Goal: Transaction & Acquisition: Purchase product/service

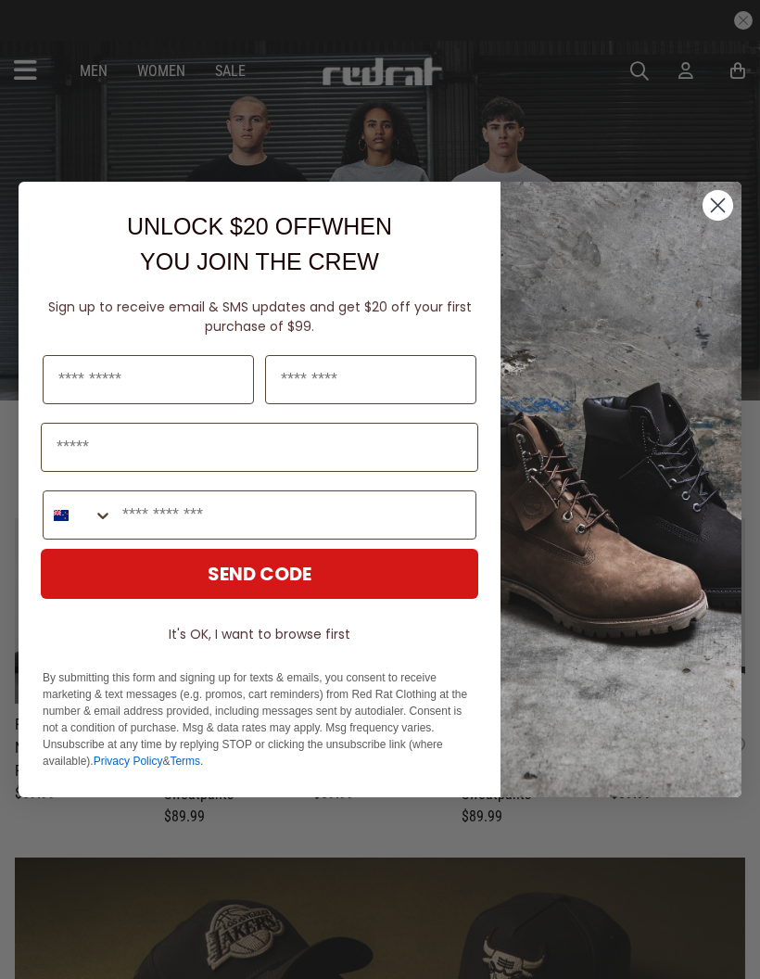
click at [719, 203] on circle "Close dialog" at bounding box center [718, 205] width 31 height 31
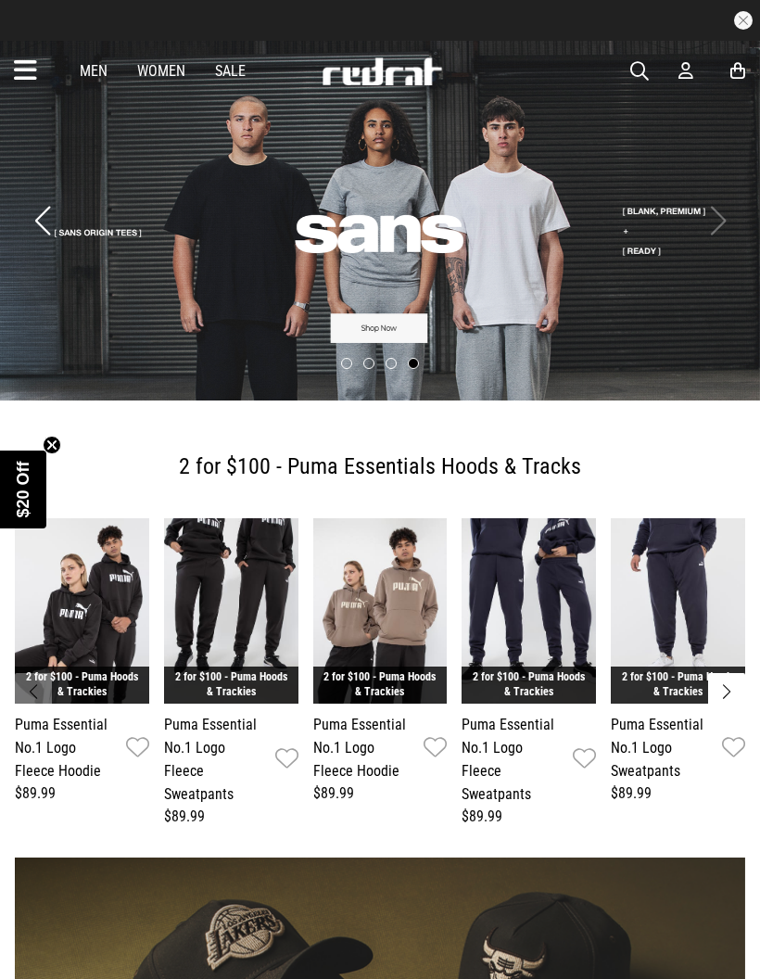
click at [646, 70] on span "button" at bounding box center [640, 71] width 19 height 22
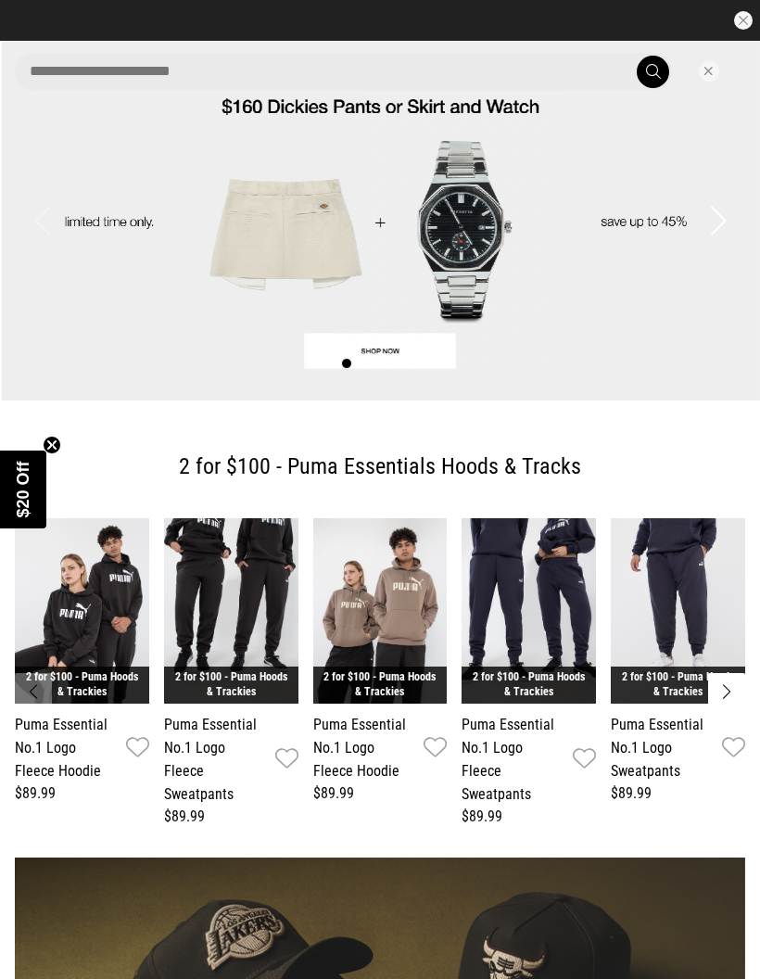
click at [707, 65] on button "Close search" at bounding box center [709, 71] width 20 height 20
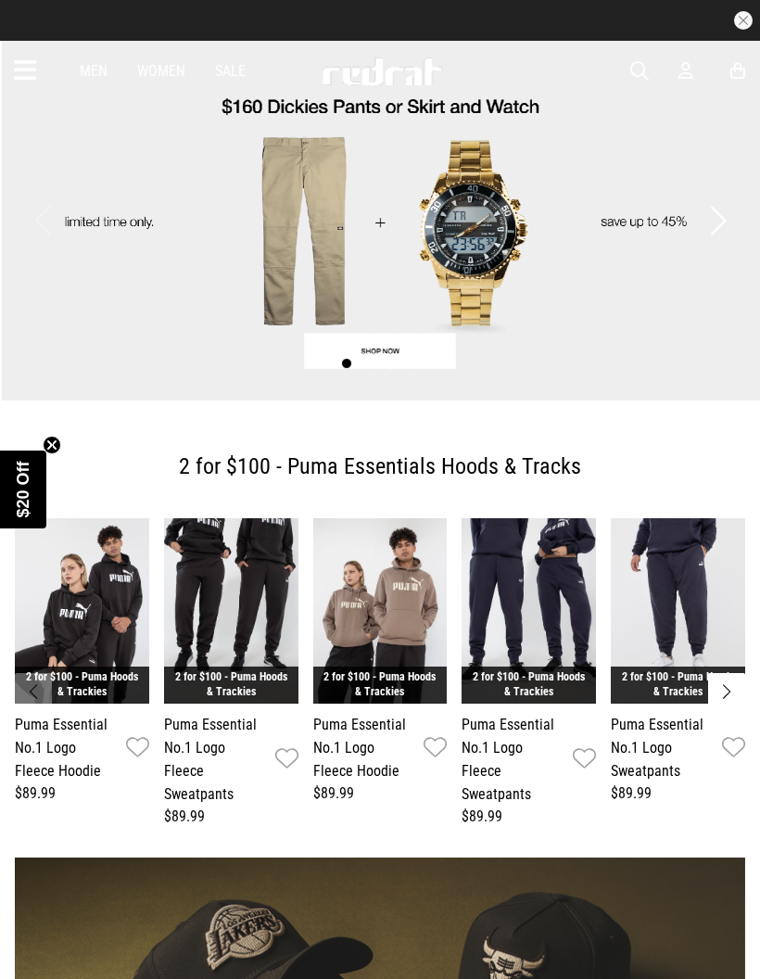
click at [235, 65] on link "Sale" at bounding box center [230, 71] width 31 height 18
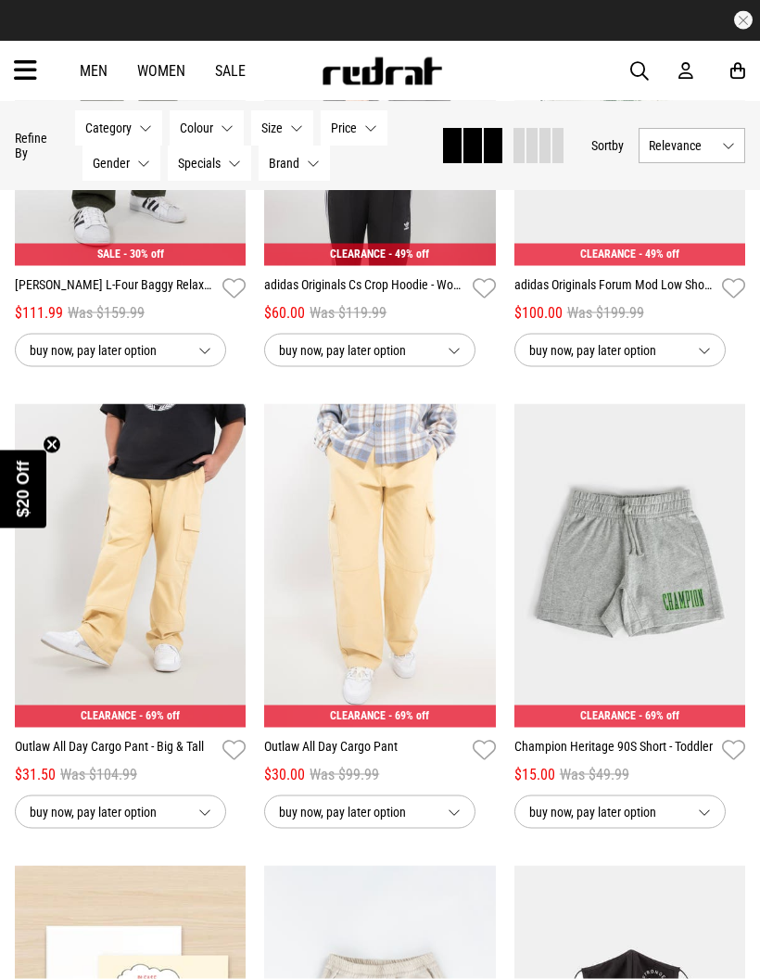
click at [631, 66] on span "button" at bounding box center [640, 71] width 19 height 22
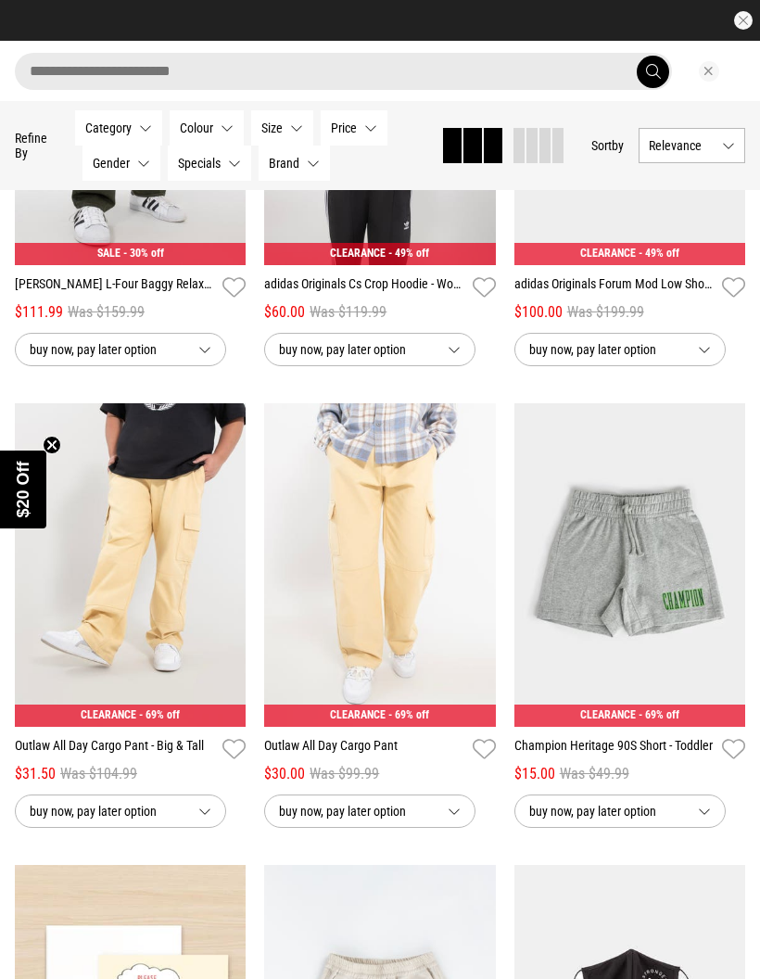
click at [197, 65] on input "search" at bounding box center [343, 71] width 657 height 37
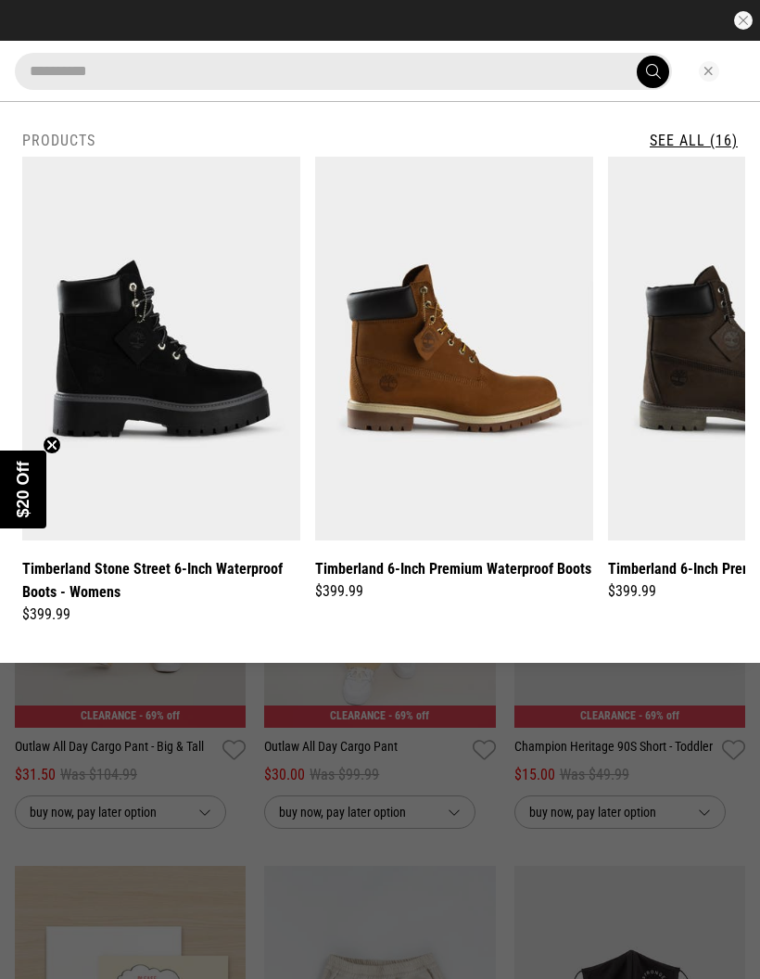
type input "**********"
click at [653, 70] on button "submit" at bounding box center [653, 72] width 32 height 32
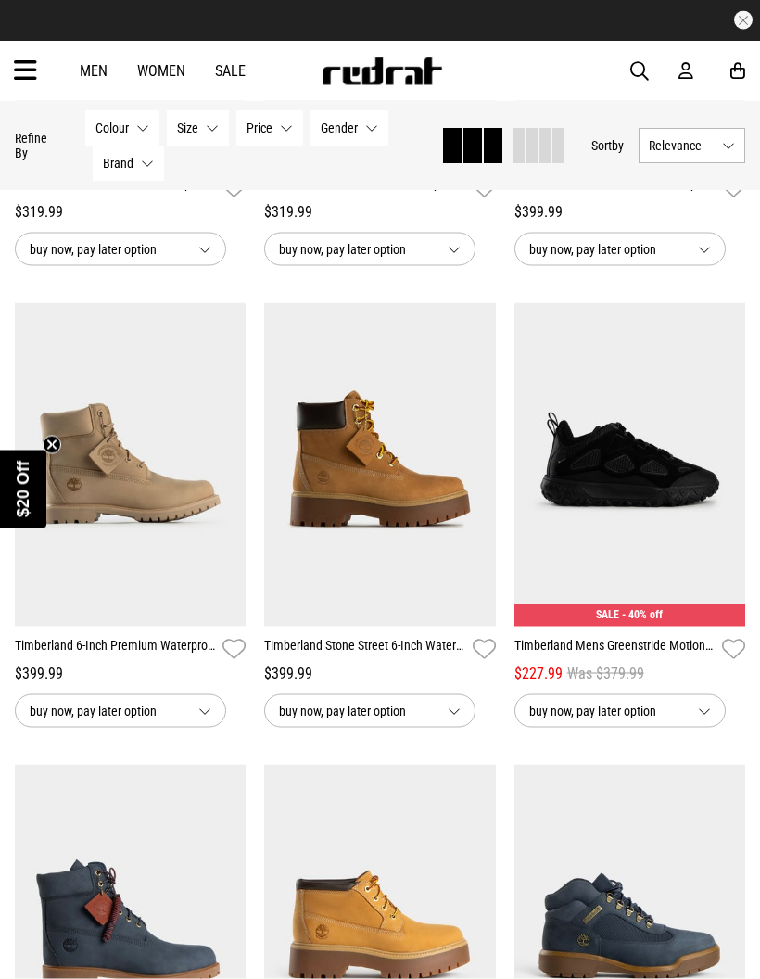
scroll to position [946, 0]
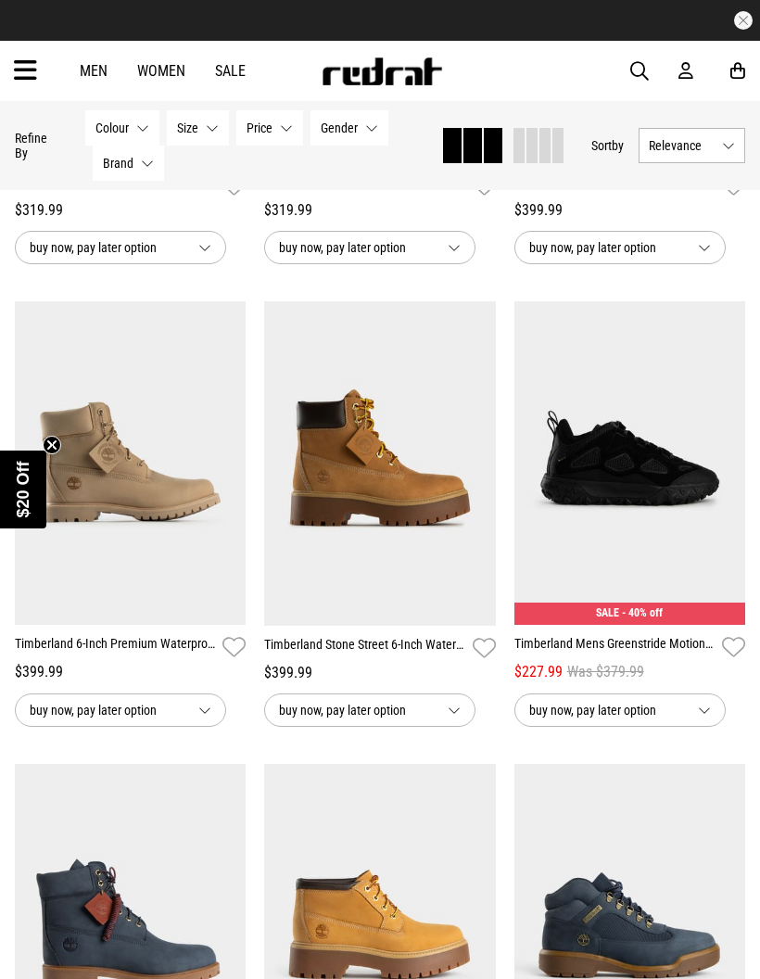
click at [449, 552] on img at bounding box center [380, 463] width 232 height 325
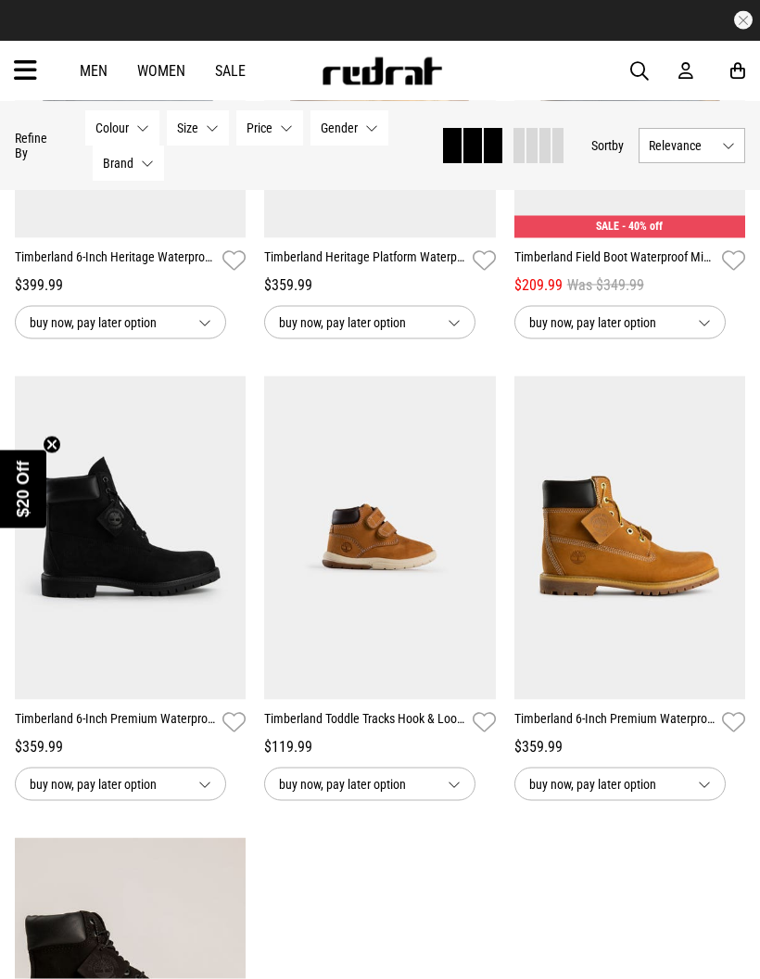
scroll to position [1818, 0]
click at [581, 599] on img at bounding box center [631, 538] width 232 height 325
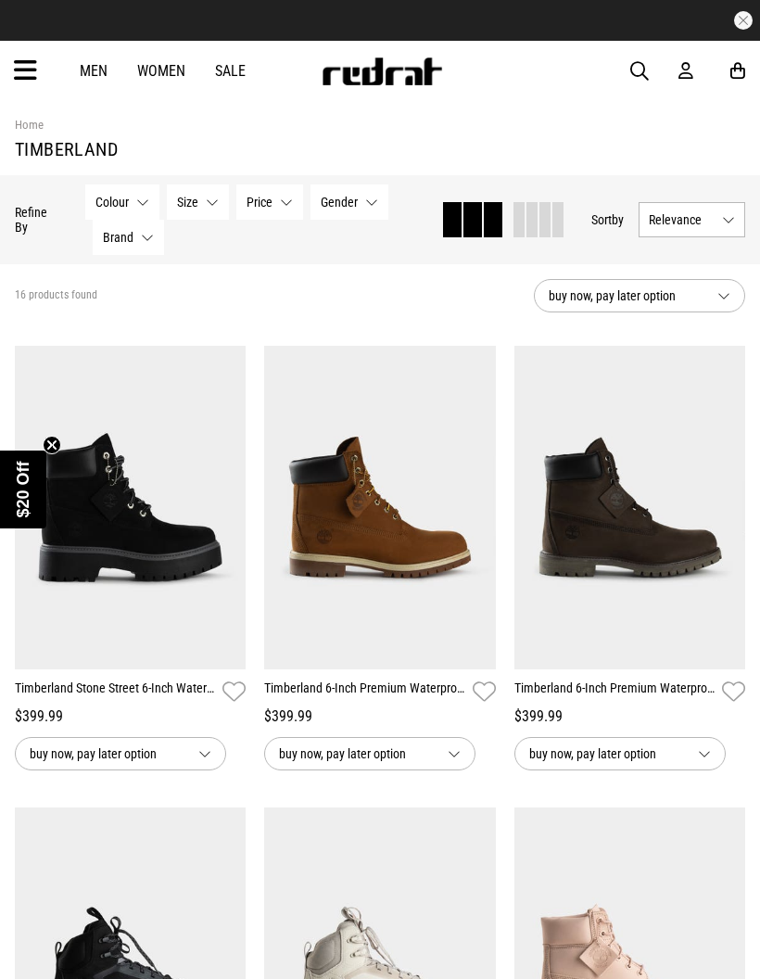
click at [637, 72] on span "button" at bounding box center [640, 71] width 19 height 22
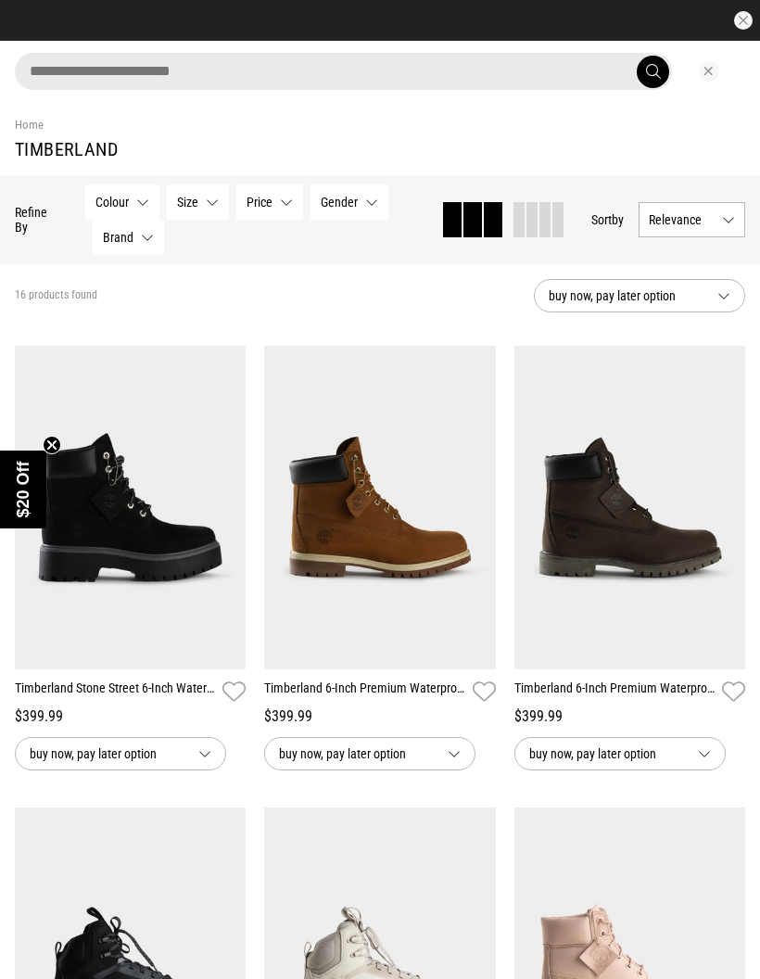
click at [181, 70] on input "search" at bounding box center [343, 71] width 657 height 37
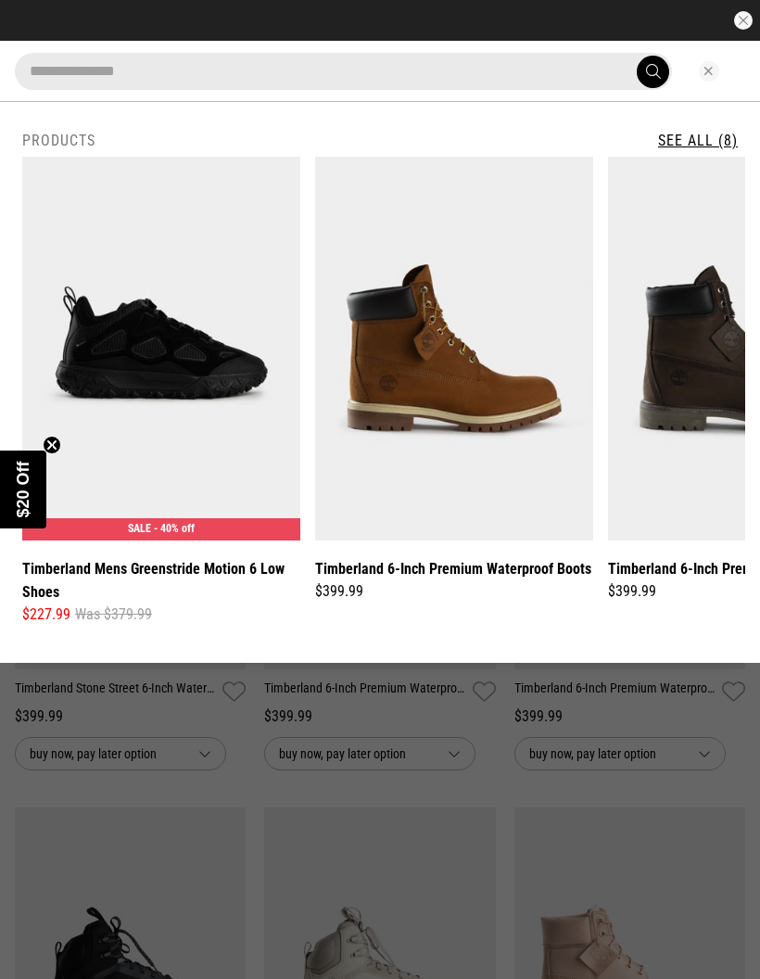
type input "**********"
click at [653, 71] on button "submit" at bounding box center [653, 72] width 32 height 32
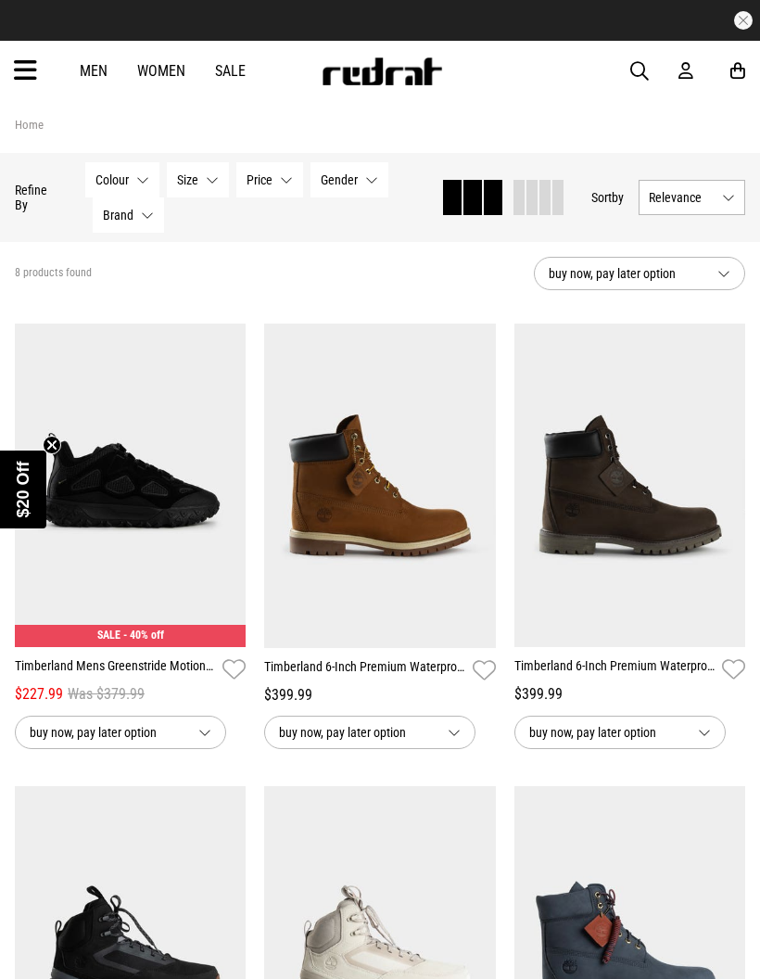
click at [398, 576] on img at bounding box center [380, 486] width 232 height 325
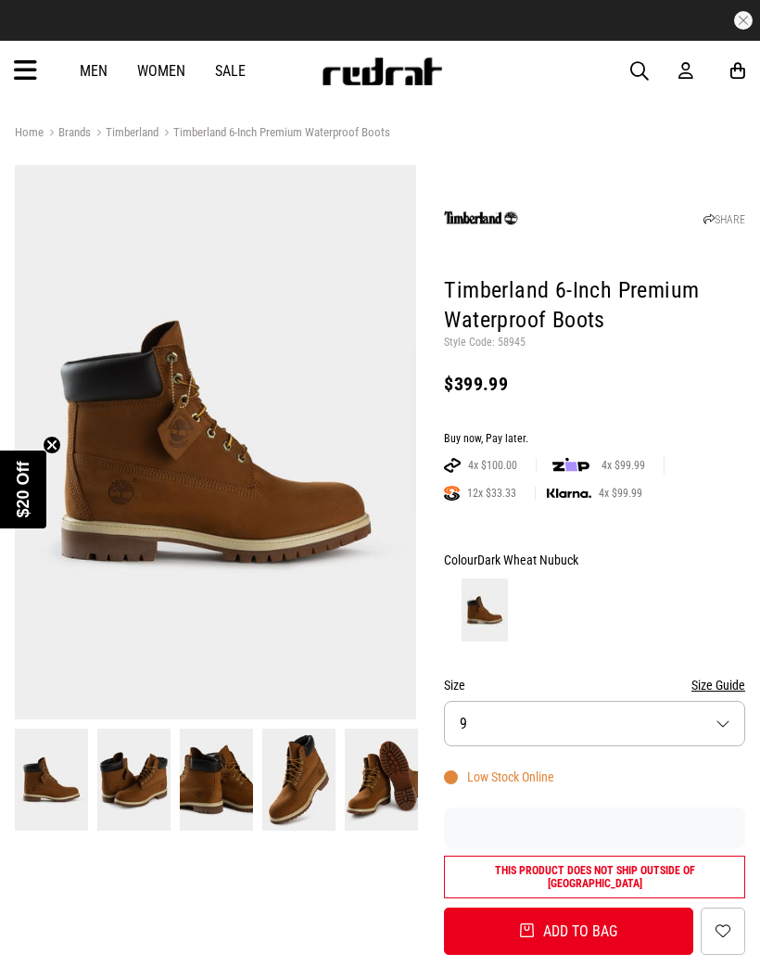
click at [566, 711] on button "Size 9" at bounding box center [594, 723] width 301 height 45
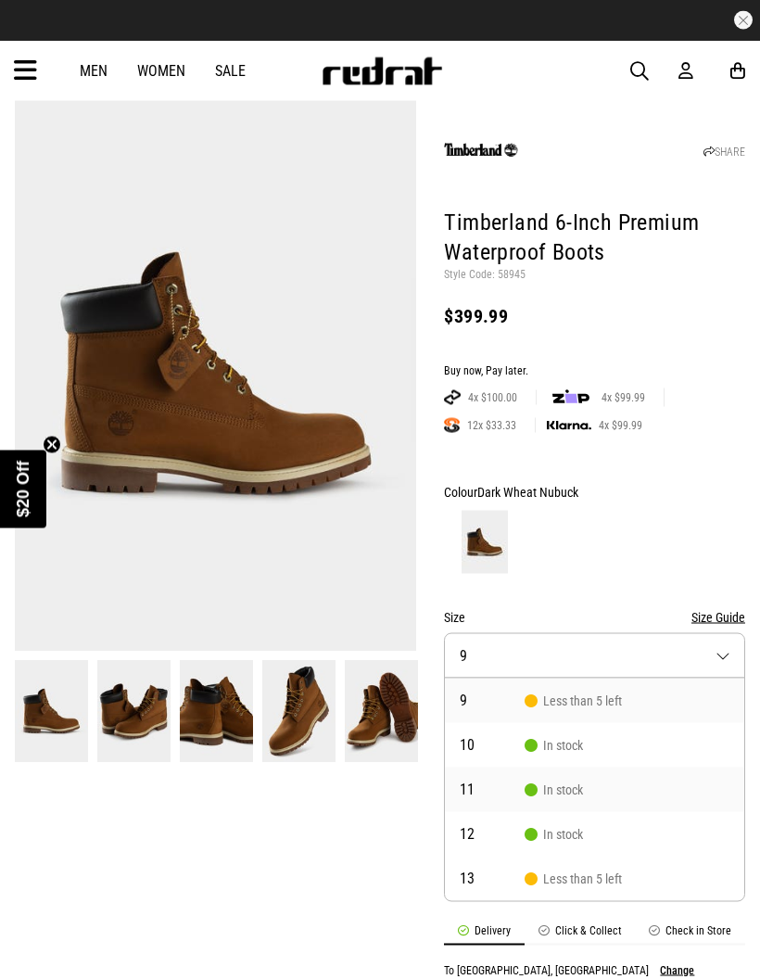
click at [588, 771] on li "11 In stock" at bounding box center [595, 790] width 300 height 45
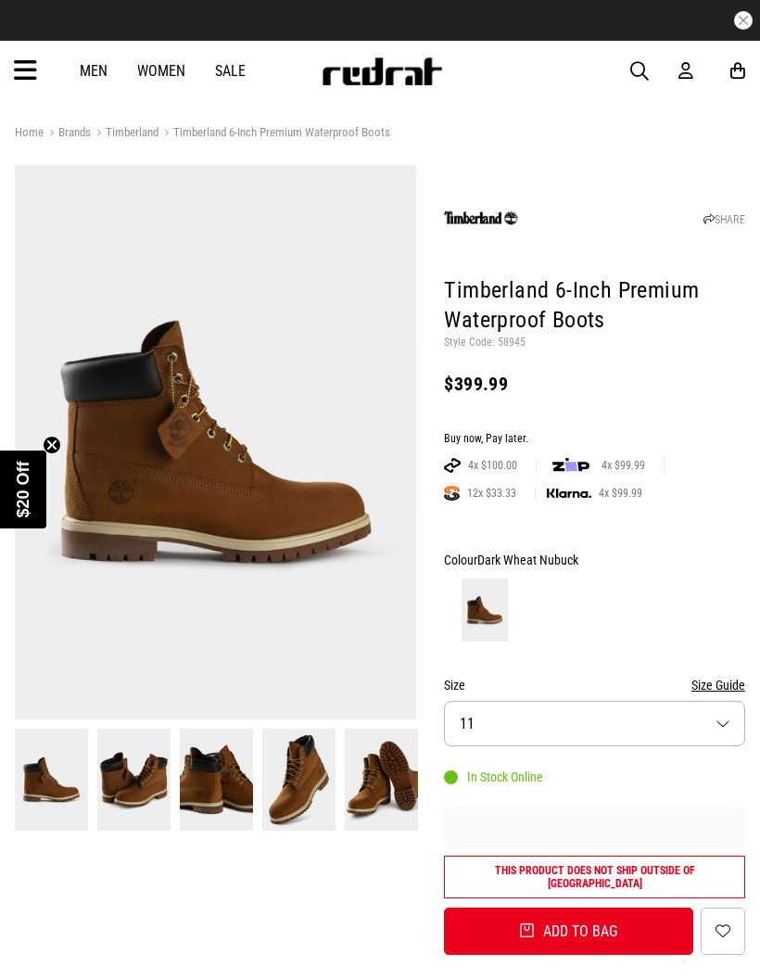
click at [127, 783] on img at bounding box center [133, 779] width 73 height 101
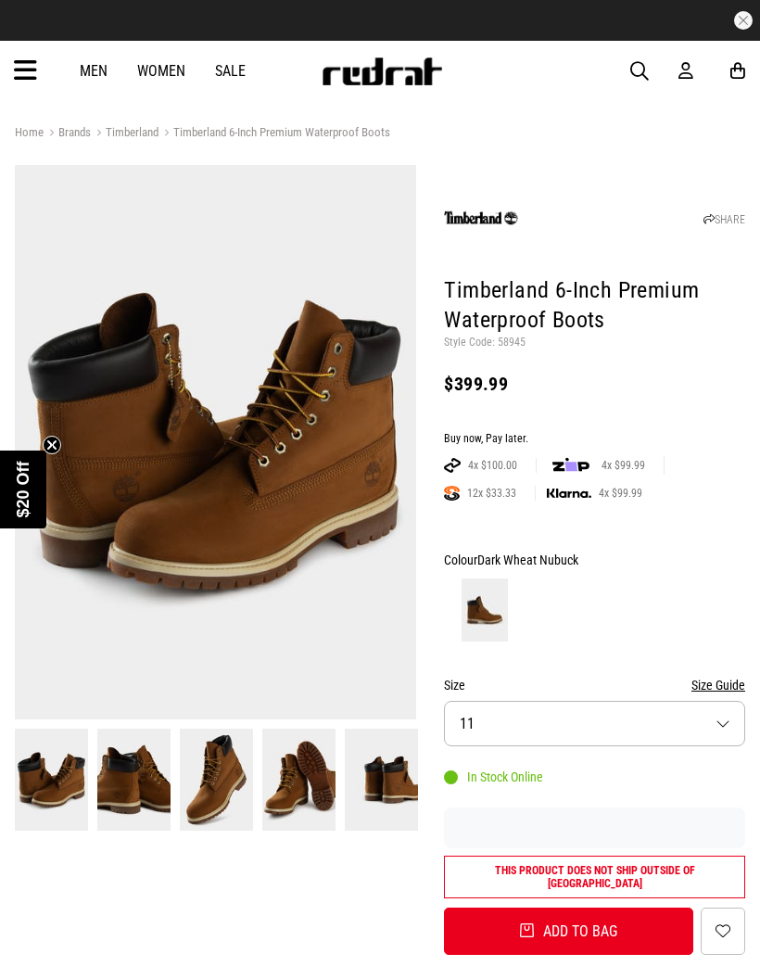
click at [305, 772] on img at bounding box center [298, 779] width 73 height 101
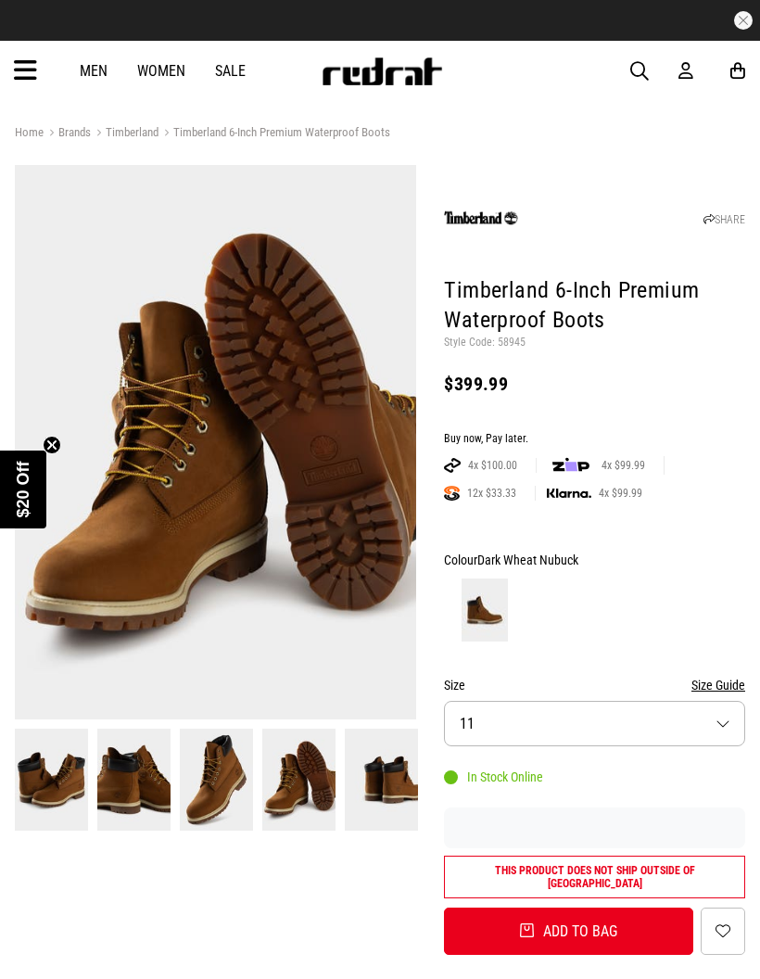
click at [47, 436] on img at bounding box center [216, 442] width 402 height 555
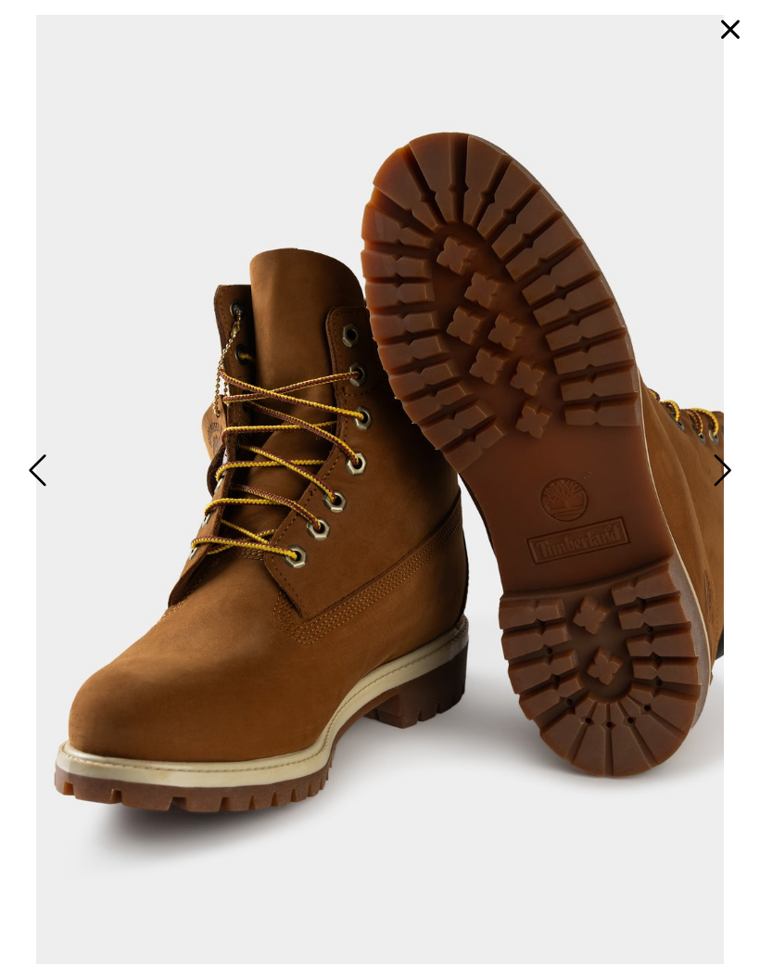
click at [750, 30] on button "button" at bounding box center [730, 29] width 45 height 45
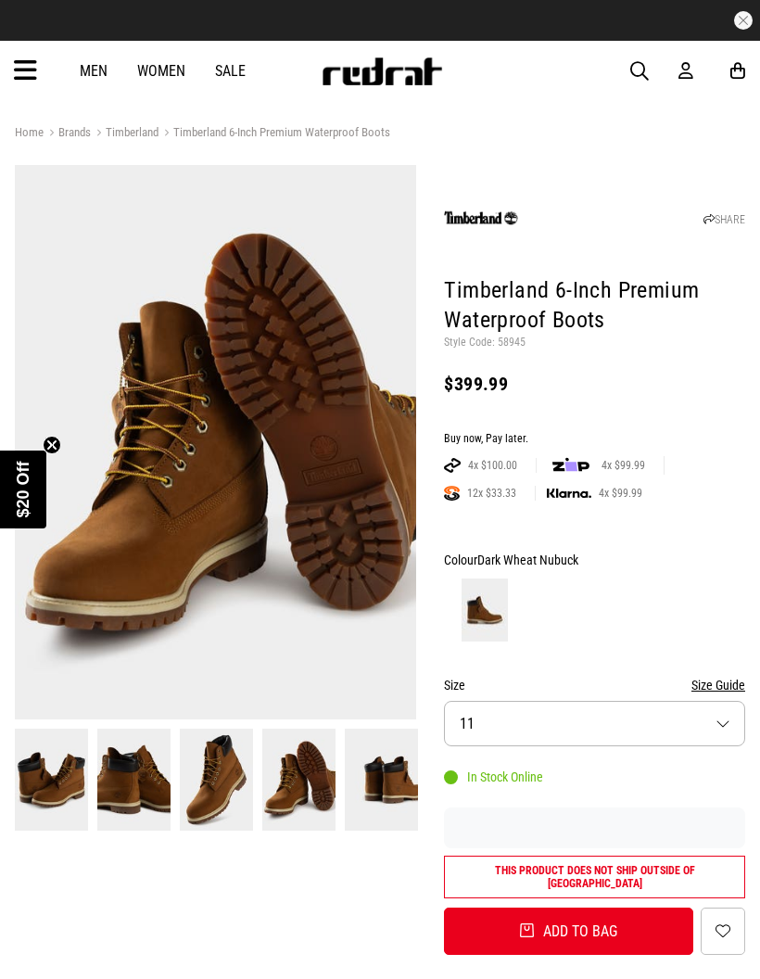
click at [58, 440] on circle "Close teaser" at bounding box center [53, 446] width 18 height 18
